Goal: Task Accomplishment & Management: Complete application form

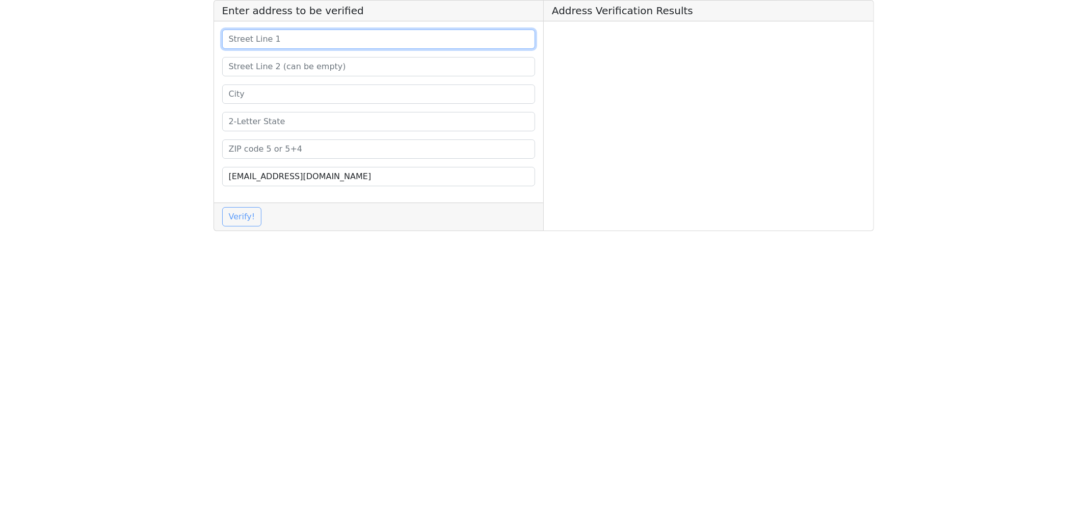
click at [261, 42] on input at bounding box center [378, 39] width 313 height 19
click at [251, 69] on input at bounding box center [378, 66] width 313 height 19
click at [265, 35] on input at bounding box center [378, 39] width 313 height 19
paste input "[STREET_ADDRESS]"
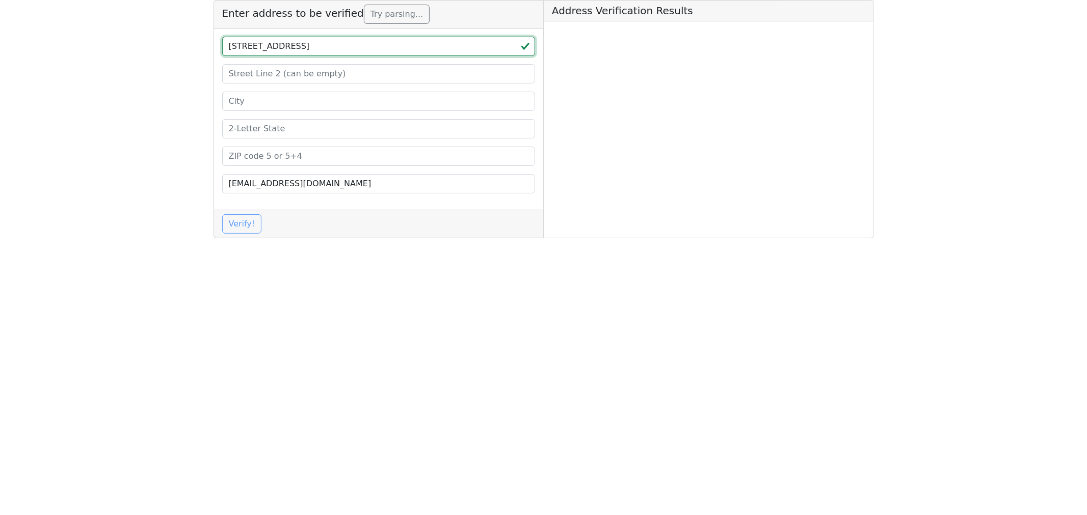
type input "[STREET_ADDRESS]"
click at [245, 127] on input at bounding box center [378, 128] width 313 height 19
paste input "Br"
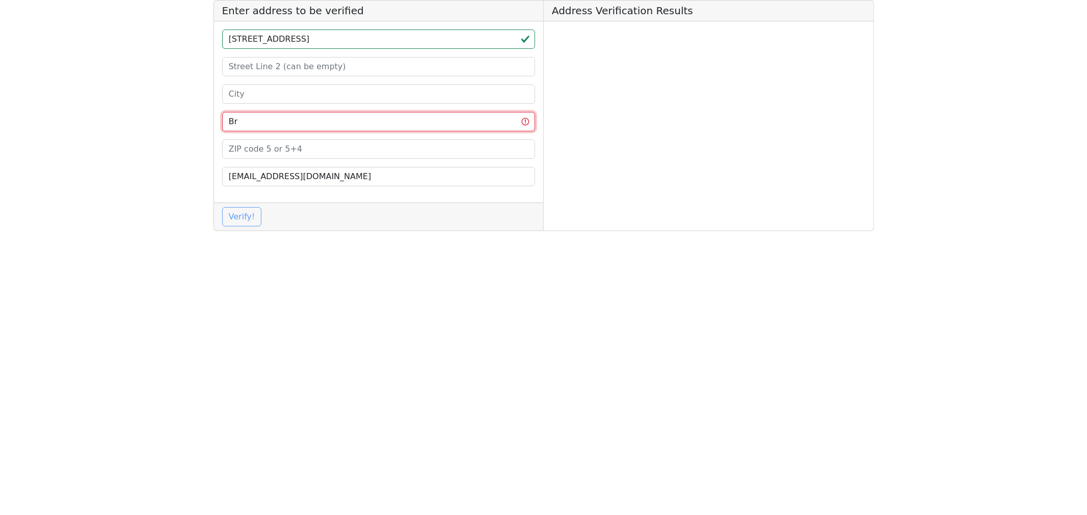
type input "Br"
click at [255, 98] on input at bounding box center [378, 94] width 313 height 19
drag, startPoint x: 246, startPoint y: 117, endPoint x: 204, endPoint y: 117, distance: 42.3
click at [204, 117] on app-root "Enter address to be verified [STREET_ADDRESS] [EMAIL_ADDRESS][DOMAIN_NAME] Veri…" at bounding box center [543, 119] width 1087 height 239
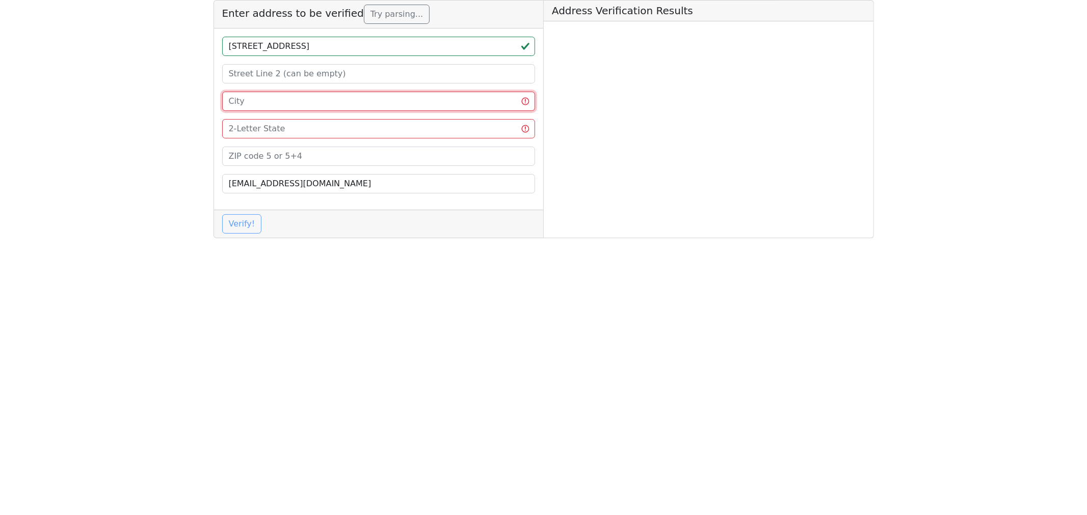
click at [272, 94] on input at bounding box center [378, 101] width 313 height 19
paste input "[GEOGRAPHIC_DATA]"
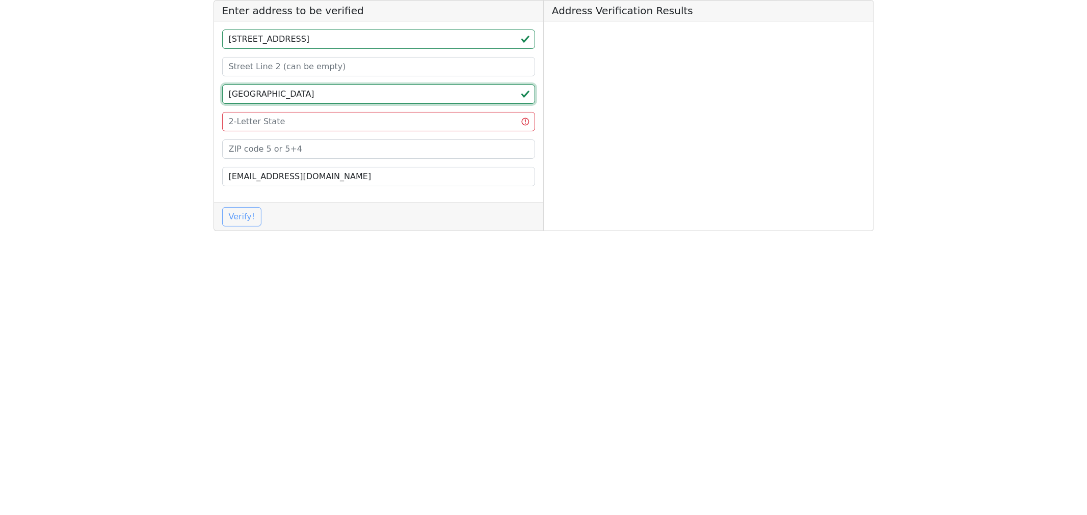
type input "[GEOGRAPHIC_DATA]"
click at [243, 156] on input at bounding box center [378, 149] width 313 height 19
paste input "53104"
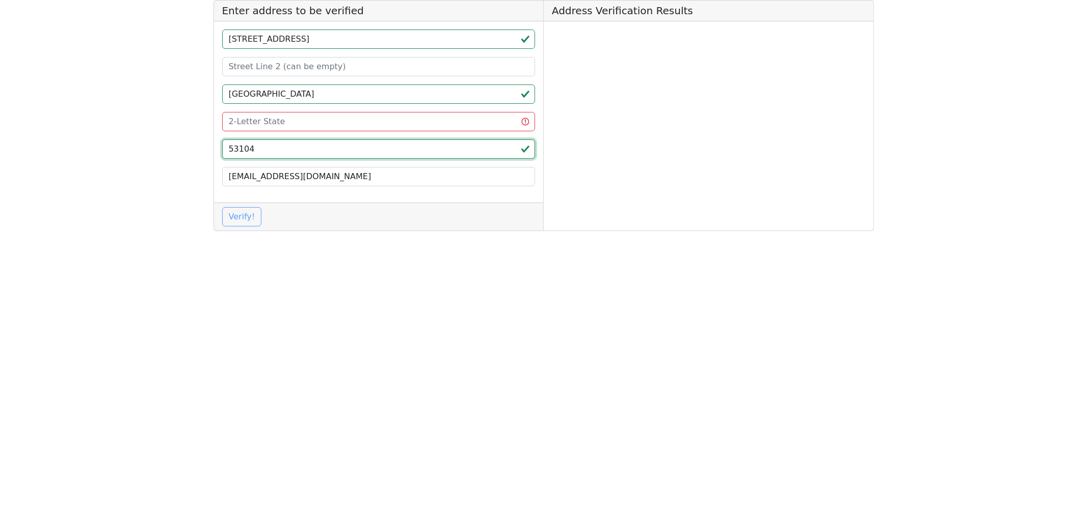
type input "53104"
click at [248, 115] on input at bounding box center [378, 121] width 313 height 19
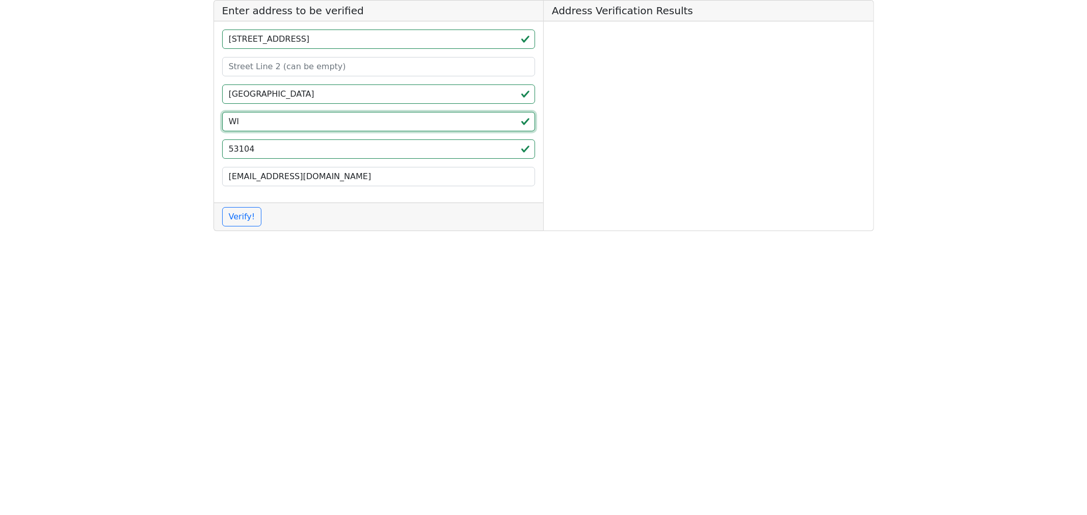
type input "WI"
click at [235, 228] on div "Verify!" at bounding box center [379, 217] width 330 height 28
click at [242, 223] on button "Verify!" at bounding box center [242, 216] width 40 height 19
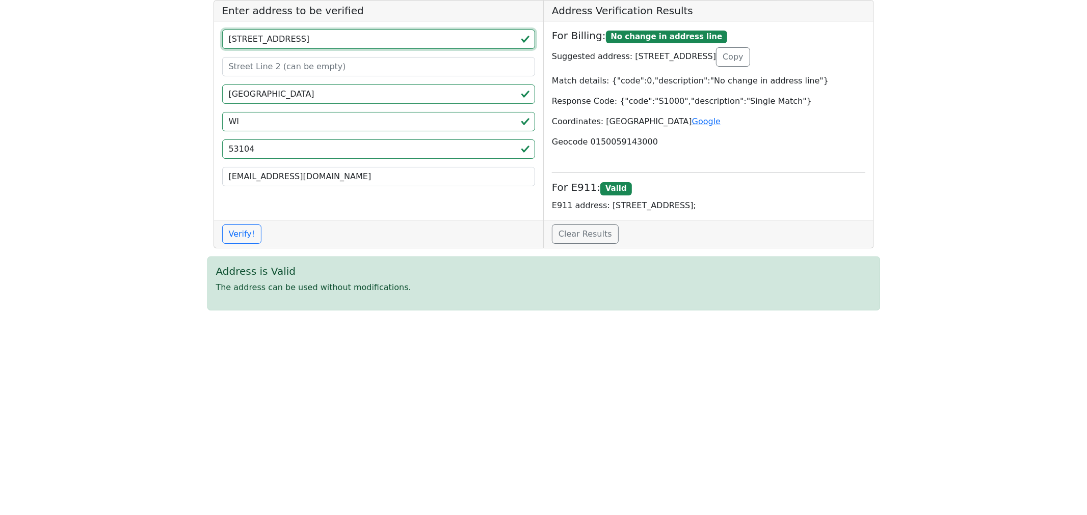
click at [334, 42] on input "[STREET_ADDRESS]" at bounding box center [378, 39] width 313 height 19
drag, startPoint x: 337, startPoint y: 37, endPoint x: 138, endPoint y: 51, distance: 199.7
click at [155, 38] on app-root "Enter address to be verified [STREET_ADDRESS] [EMAIL_ADDRESS][DOMAIN_NAME] Veri…" at bounding box center [543, 159] width 1087 height 319
